Goal: Book appointment/travel/reservation

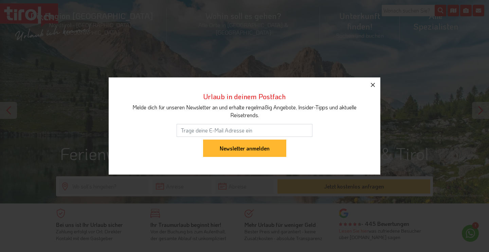
click at [372, 84] on icon "button" at bounding box center [373, 85] width 8 height 8
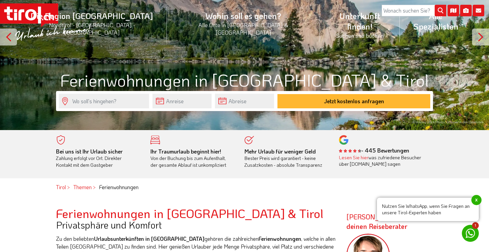
scroll to position [37, 0]
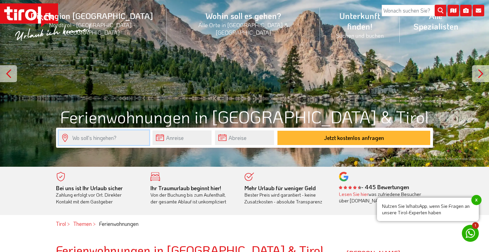
click at [123, 138] on input "text" at bounding box center [104, 138] width 90 height 15
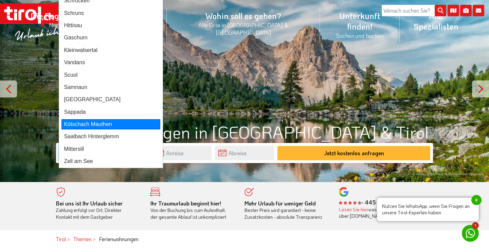
scroll to position [0, 0]
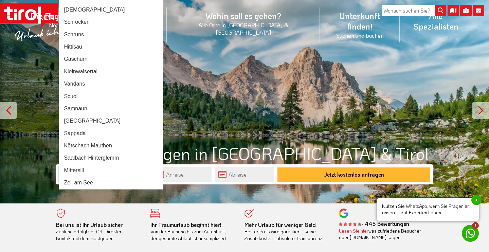
drag, startPoint x: 99, startPoint y: 178, endPoint x: 70, endPoint y: 175, distance: 29.0
click at [70, 175] on input "S" at bounding box center [104, 174] width 90 height 15
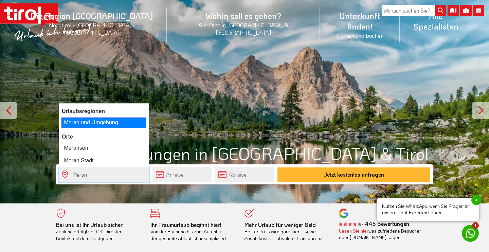
click at [87, 124] on div "Meran und Umgebung" at bounding box center [104, 123] width 85 height 10
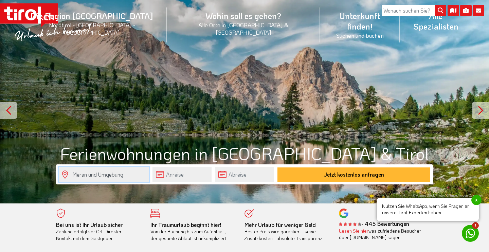
type input "Meran und Umgebung"
click at [163, 177] on input "text" at bounding box center [182, 174] width 59 height 15
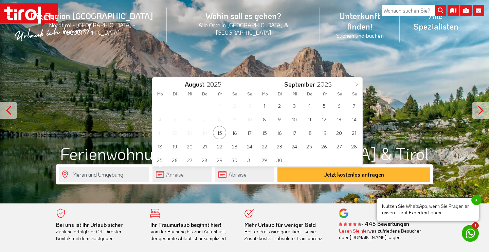
click at [358, 83] on icon at bounding box center [357, 84] width 5 height 5
click at [312, 108] on span "2" at bounding box center [309, 105] width 13 height 13
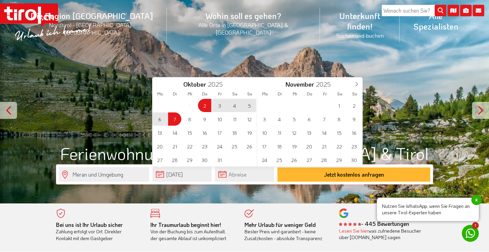
click at [179, 121] on span "7" at bounding box center [174, 119] width 13 height 13
type input "02-10-2025"
type input "07-10-2025"
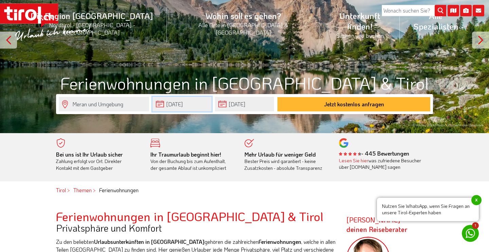
scroll to position [73, 0]
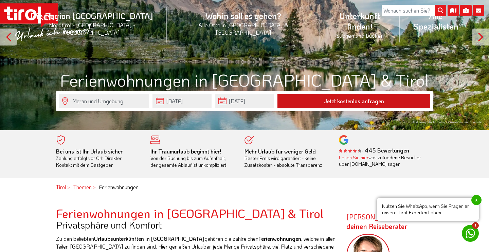
click at [311, 105] on button "Jetzt kostenlos anfragen" at bounding box center [354, 101] width 153 height 14
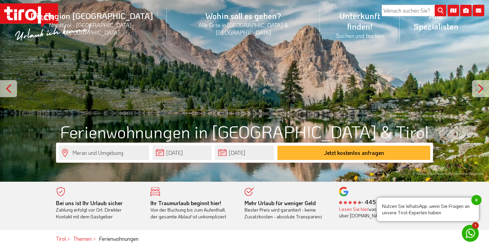
scroll to position [0, 0]
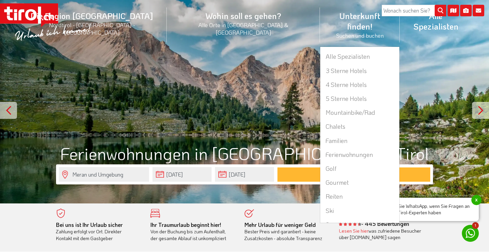
click at [320, 17] on li "Unterkunft finden! Suchen und buchen Alle Spezialisten 3 Sterne Hotels 4 Sterne…" at bounding box center [360, 25] width 80 height 44
click at [321, 134] on link "Familien" at bounding box center [360, 141] width 79 height 14
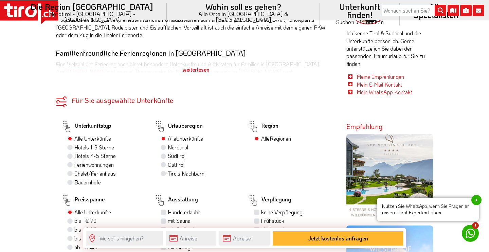
scroll to position [330, 0]
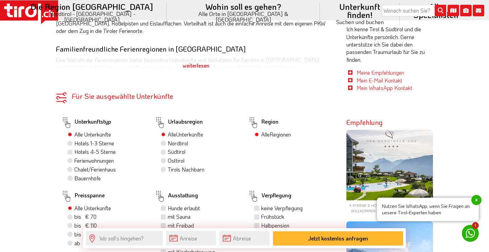
click at [168, 148] on label "Südtirol" at bounding box center [177, 151] width 18 height 7
click at [165, 150] on input "Südtirol" at bounding box center [164, 152] width 4 height 4
radio input "true"
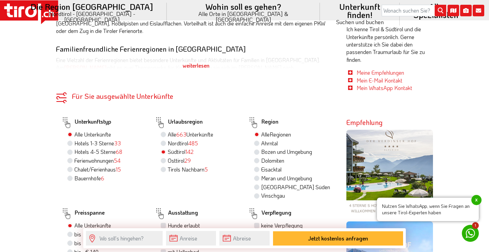
click at [261, 175] on label "Meran und Umgebung" at bounding box center [286, 178] width 51 height 7
click at [256, 176] on input "Meran und Umgebung" at bounding box center [258, 178] width 4 height 4
radio input "true"
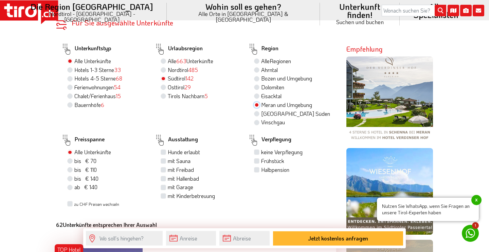
scroll to position [440, 0]
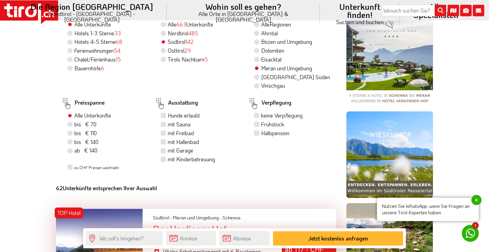
click at [261, 121] on label "Frühstück" at bounding box center [272, 124] width 23 height 7
click at [256, 122] on input "Frühstück" at bounding box center [258, 124] width 4 height 4
checkbox input "true"
click at [168, 121] on label "mit Sauna" at bounding box center [179, 124] width 23 height 7
click at [164, 122] on input "mit Sauna" at bounding box center [164, 124] width 4 height 4
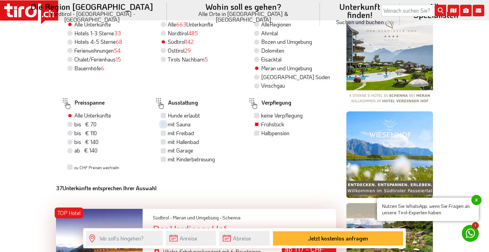
checkbox input "true"
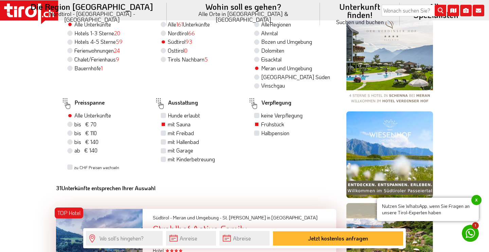
click at [168, 129] on label "mit Freibad" at bounding box center [181, 132] width 26 height 7
click at [166, 131] on input "mit Freibad" at bounding box center [164, 133] width 4 height 4
checkbox input "true"
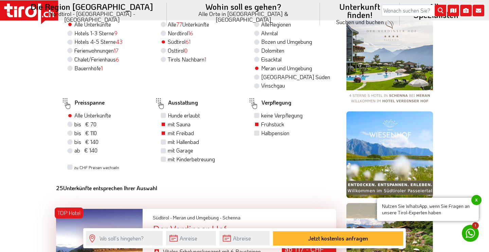
click at [168, 138] on label "mit Hallenbad" at bounding box center [183, 141] width 31 height 7
click at [163, 140] on input "mit Hallenbad" at bounding box center [164, 142] width 4 height 4
checkbox input "true"
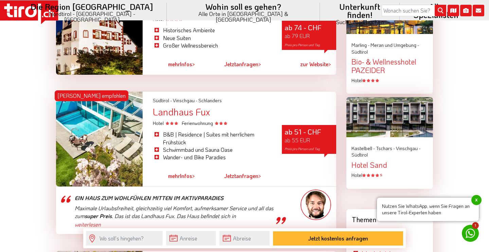
scroll to position [918, 0]
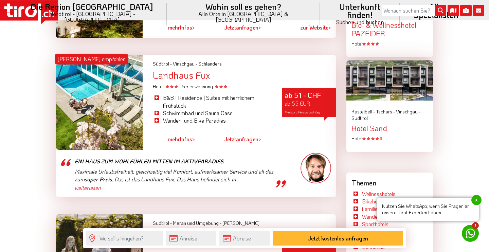
click at [157, 70] on div "Landhaus Fux" at bounding box center [245, 75] width 184 height 11
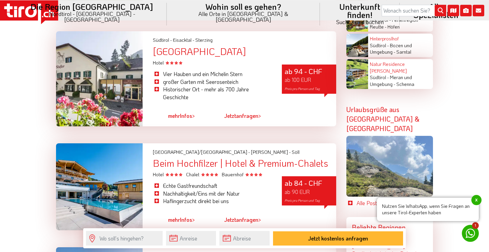
scroll to position [1285, 0]
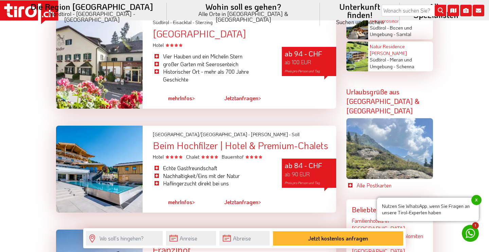
click at [207, 140] on div "Beim Hochfilzer | Hotel & Premium-Chalets" at bounding box center [245, 145] width 184 height 11
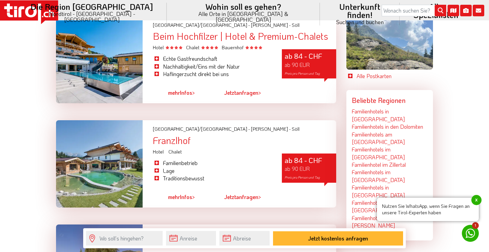
scroll to position [1395, 0]
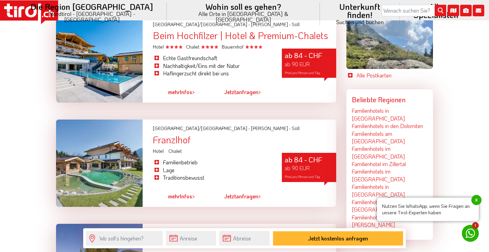
drag, startPoint x: 144, startPoint y: 125, endPoint x: 193, endPoint y: 123, distance: 48.3
click at [193, 123] on div "Tirol/Nordtirol - Wilder Kaiser - Söll Franzlhof Hotel Chalet Familienbetrieb L…" at bounding box center [196, 163] width 291 height 87
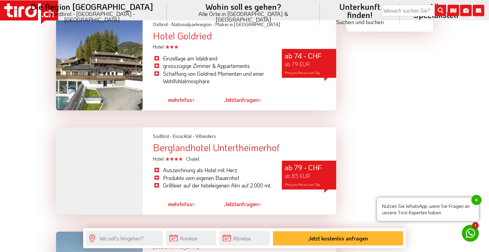
scroll to position [1615, 0]
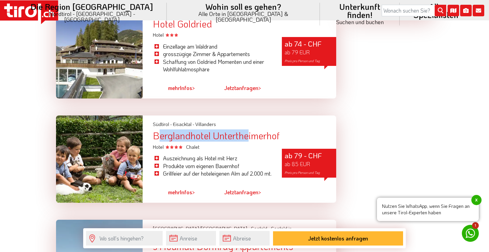
drag, startPoint x: 152, startPoint y: 120, endPoint x: 244, endPoint y: 114, distance: 92.7
click at [244, 116] on div "Südtirol - Eisacktal - Villanders Berglandhotel Untertheimerhof Hotel Chalet" at bounding box center [245, 133] width 194 height 35
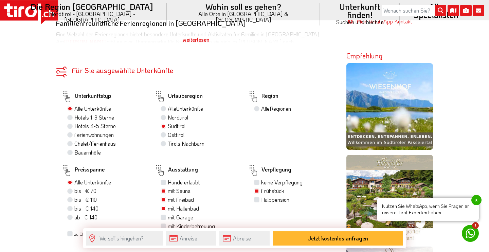
scroll to position [367, 0]
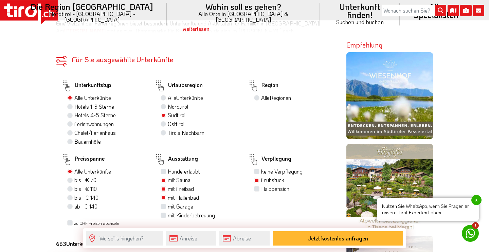
click at [74, 129] on label "Chalet/Ferienhaus" at bounding box center [94, 132] width 41 height 7
click at [69, 131] on input "Chalet/Ferienhaus" at bounding box center [71, 133] width 4 height 4
radio input "true"
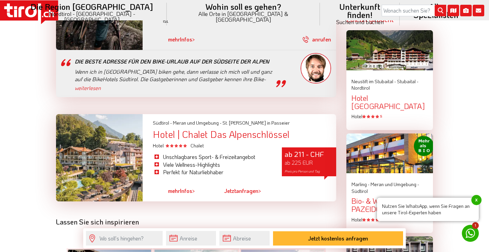
scroll to position [697, 0]
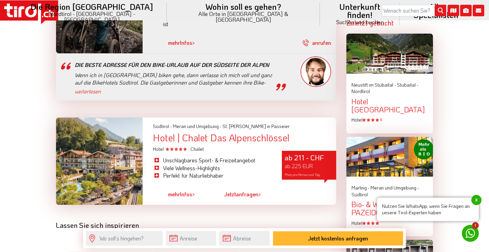
drag, startPoint x: 155, startPoint y: 125, endPoint x: 290, endPoint y: 123, distance: 135.3
click at [290, 133] on div "Hotel | Chalet Das Alpenschlössel" at bounding box center [245, 138] width 184 height 11
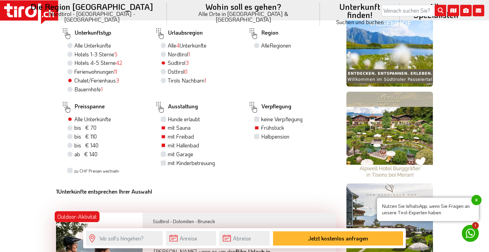
scroll to position [404, 0]
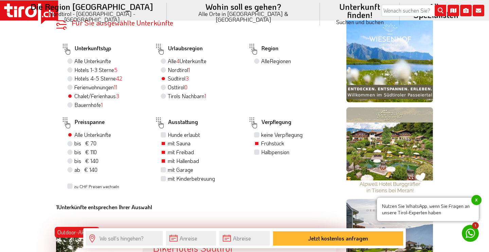
click at [74, 84] on label "Ferienwohnungen 11" at bounding box center [95, 87] width 43 height 7
click at [71, 85] on input "Ferienwohnungen 11" at bounding box center [71, 87] width 4 height 4
radio input "true"
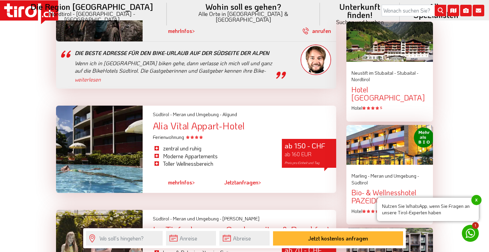
scroll to position [697, 0]
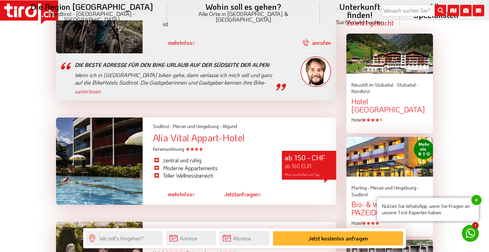
click at [157, 133] on div "Alia Vital Appart-Hotel" at bounding box center [245, 138] width 184 height 11
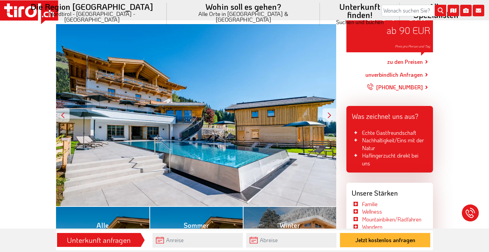
scroll to position [110, 0]
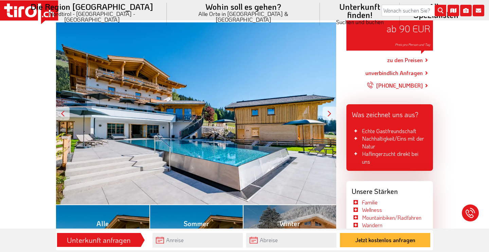
click at [330, 116] on div at bounding box center [330, 114] width 14 height 14
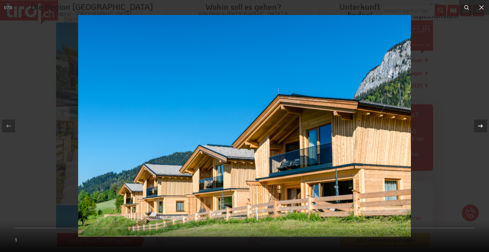
click at [481, 125] on icon at bounding box center [481, 126] width 8 height 8
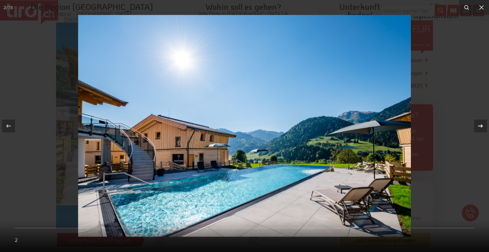
click at [481, 125] on icon at bounding box center [481, 126] width 8 height 8
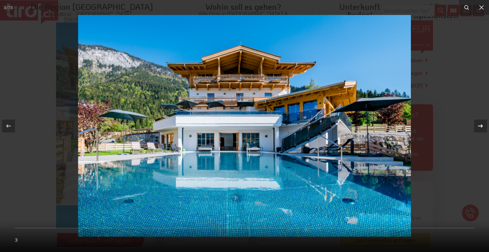
click at [481, 125] on icon at bounding box center [481, 126] width 8 height 8
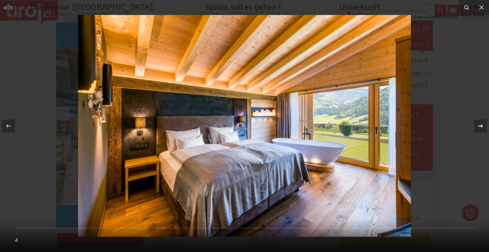
click at [481, 125] on icon at bounding box center [481, 126] width 8 height 8
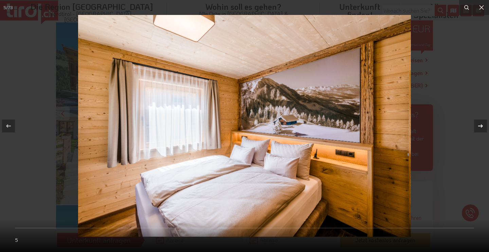
click at [481, 125] on icon at bounding box center [481, 126] width 8 height 8
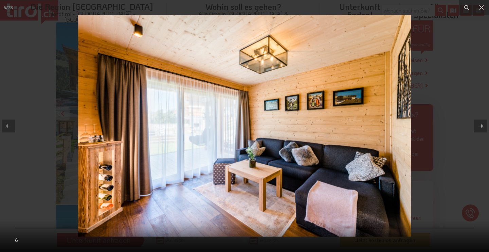
click at [481, 125] on icon at bounding box center [481, 126] width 8 height 8
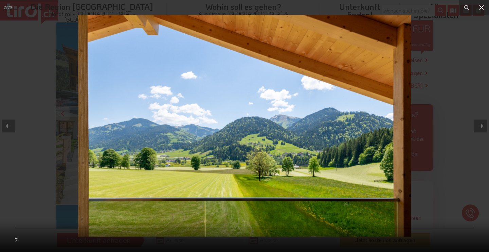
click at [481, 9] on icon at bounding box center [482, 7] width 5 height 5
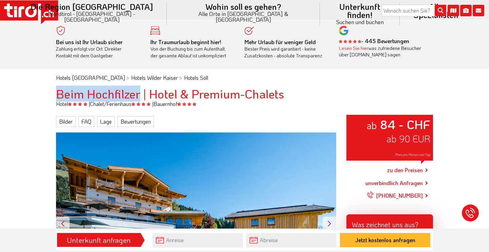
drag, startPoint x: 59, startPoint y: 94, endPoint x: 138, endPoint y: 96, distance: 78.9
click at [138, 96] on h1 "Beim Hochfilzer | Hotel & Premium-Chalets" at bounding box center [244, 94] width 377 height 14
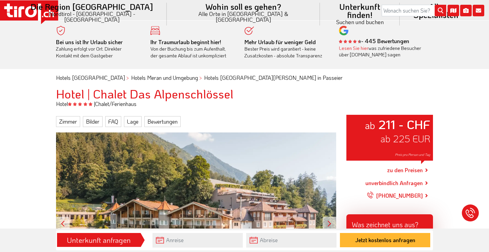
click at [235, 97] on h1 "Hotel | Chalet Das Alpenschlössel" at bounding box center [244, 94] width 377 height 14
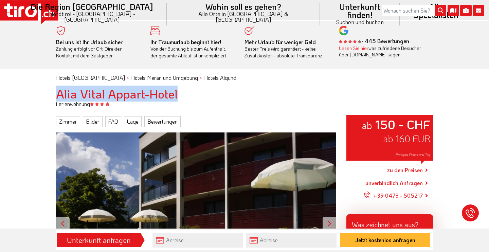
drag, startPoint x: 57, startPoint y: 96, endPoint x: 177, endPoint y: 95, distance: 120.3
click at [177, 95] on h1 "Alia Vital Appart-Hotel" at bounding box center [244, 94] width 377 height 14
